Goal: Book appointment/travel/reservation

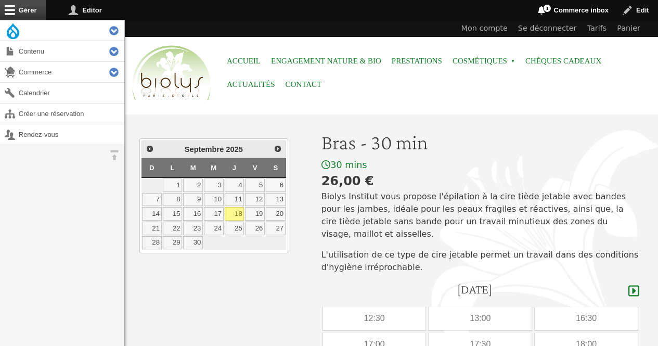
scroll to position [209, 0]
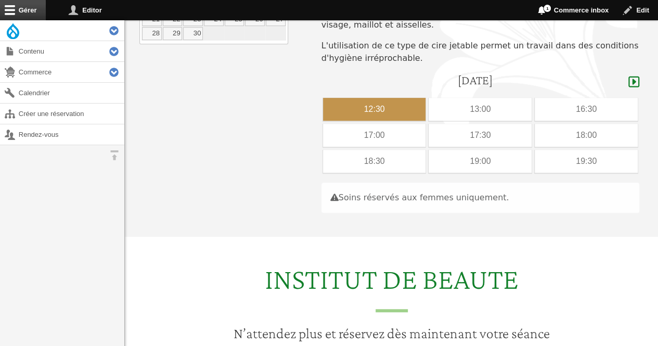
click at [346, 98] on div "12:30" at bounding box center [374, 109] width 103 height 23
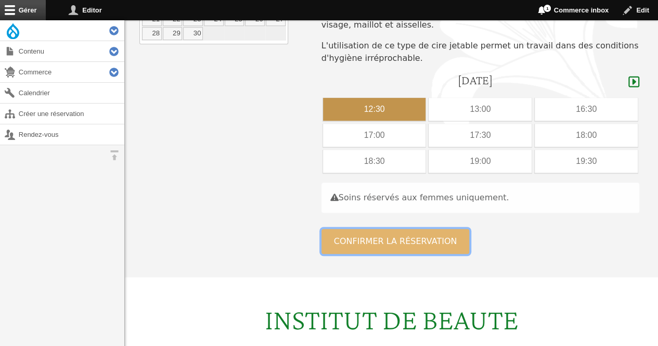
click at [330, 230] on button "Confirmer la réservation" at bounding box center [395, 241] width 148 height 25
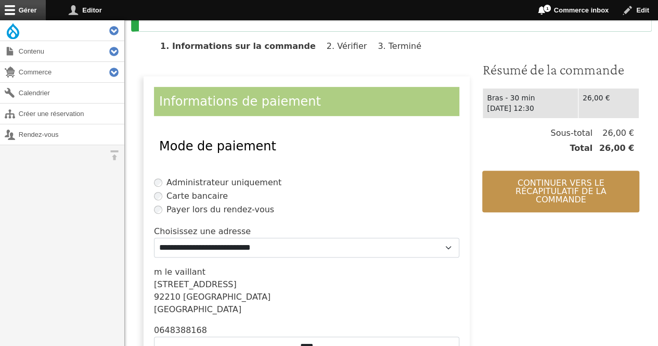
scroll to position [234, 0]
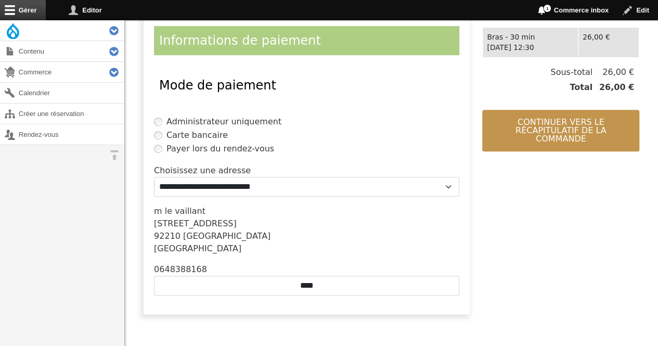
click at [657, 145] on html "Menu Accueil Engagement Nature & Bio Prestations Cosmétiques Open submenu Chèqu…" at bounding box center [329, 286] width 658 height 1041
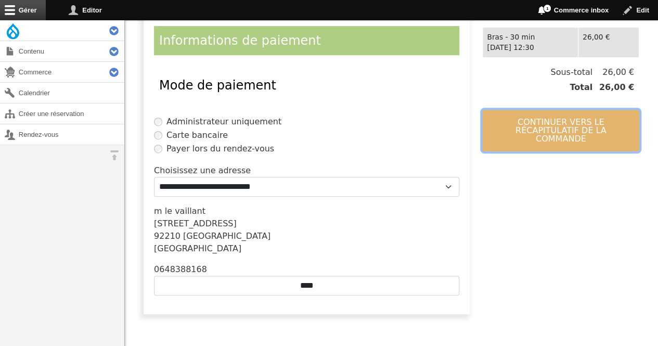
click at [519, 127] on button "Continuer vers le récapitulatif de la commande" at bounding box center [560, 131] width 157 height 42
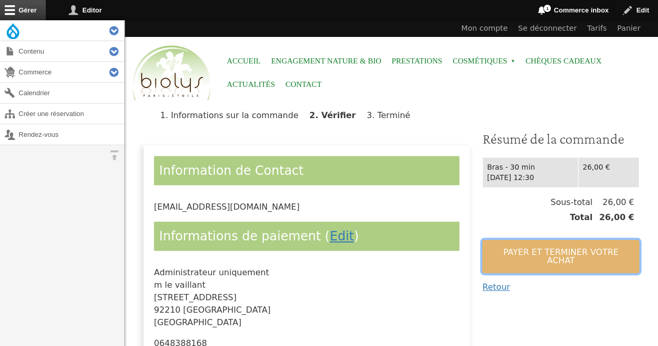
click at [514, 251] on button "Payer et terminer votre achat" at bounding box center [560, 256] width 157 height 33
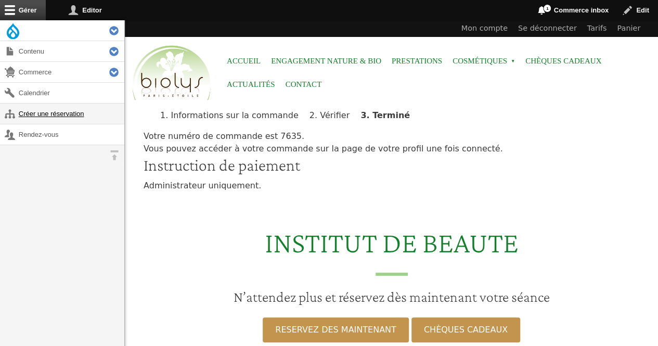
click at [30, 109] on link "Créer une réservation" at bounding box center [62, 113] width 124 height 20
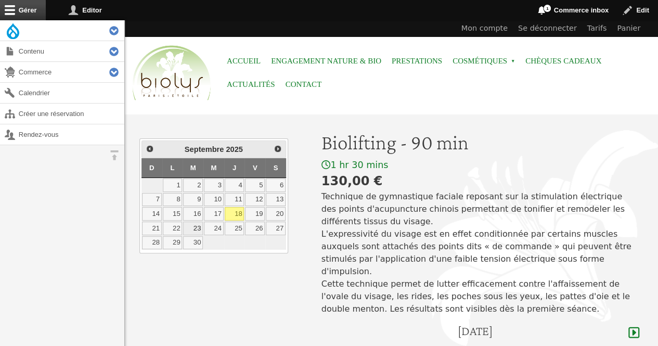
click at [192, 222] on link "23" at bounding box center [193, 229] width 20 height 14
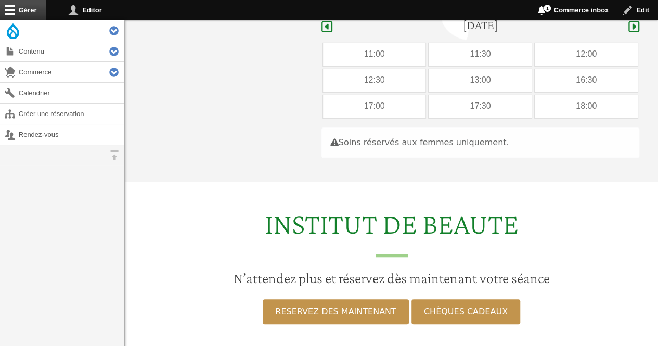
scroll to position [310, 0]
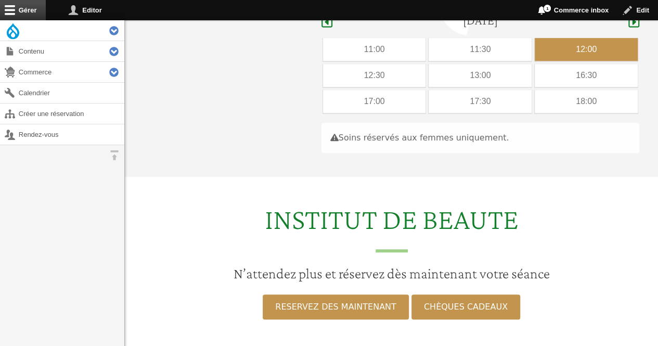
click at [552, 38] on div "12:00" at bounding box center [586, 49] width 103 height 23
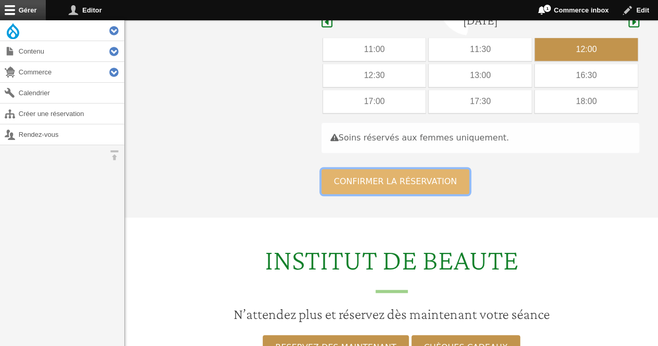
click at [412, 169] on button "Confirmer la réservation" at bounding box center [395, 181] width 148 height 25
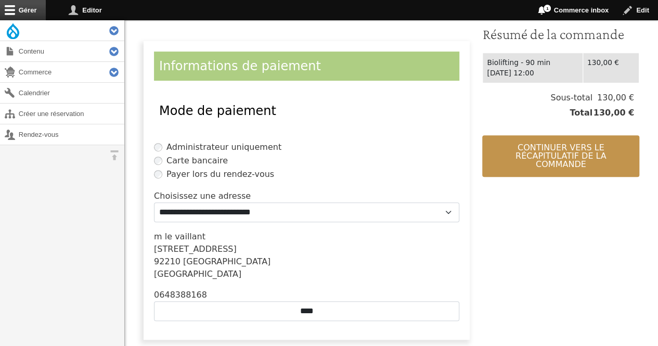
scroll to position [215, 0]
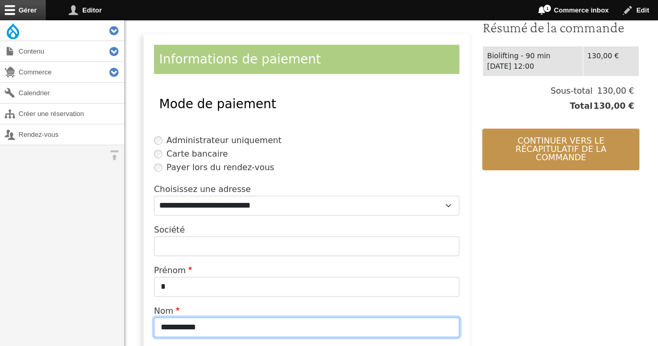
click at [205, 319] on input "**********" at bounding box center [306, 327] width 305 height 20
type input "*"
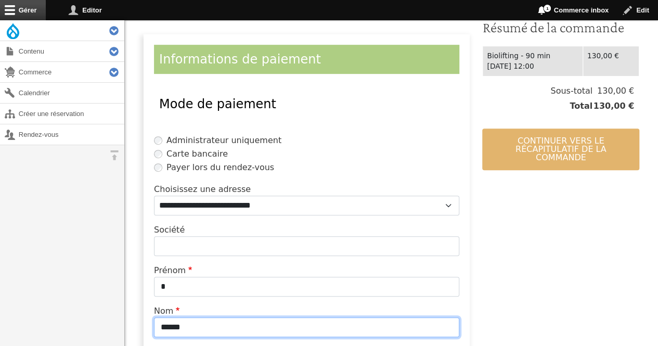
type input "******"
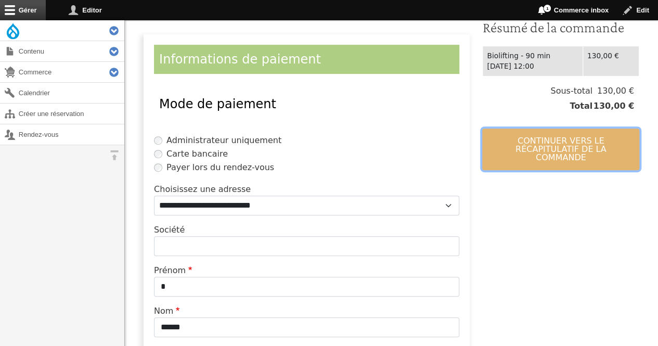
click at [504, 157] on button "Continuer vers le récapitulatif de la commande" at bounding box center [560, 149] width 157 height 42
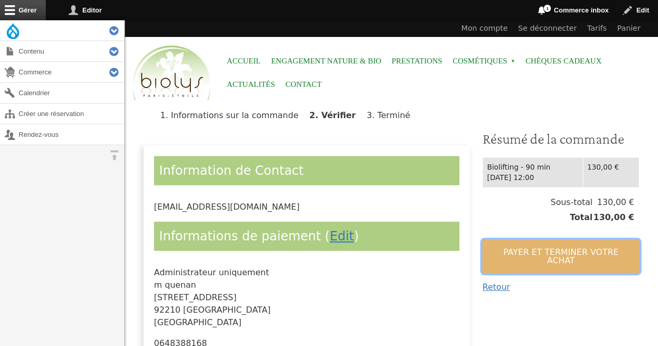
click at [512, 244] on button "Payer et terminer votre achat" at bounding box center [560, 256] width 157 height 33
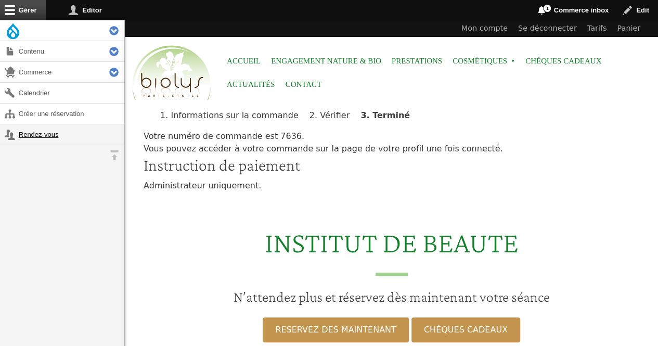
click at [49, 133] on link "Rendez-vous" at bounding box center [62, 134] width 124 height 20
